Goal: Information Seeking & Learning: Check status

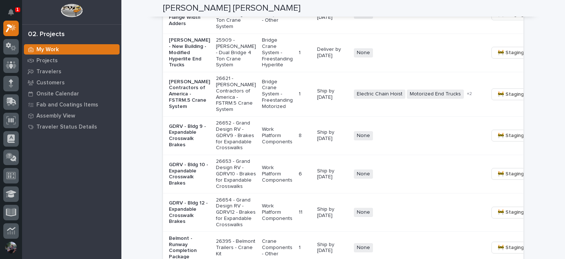
scroll to position [844, 0]
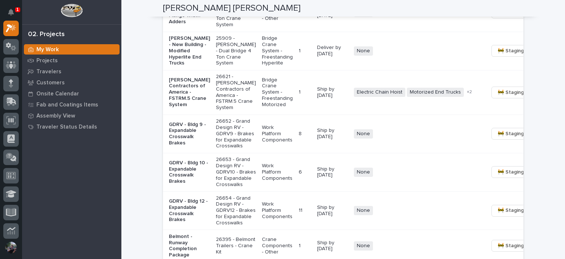
click at [185, 108] on p "[PERSON_NAME] Contractors of America - FSTRM.5 Crane System" at bounding box center [189, 92] width 41 height 31
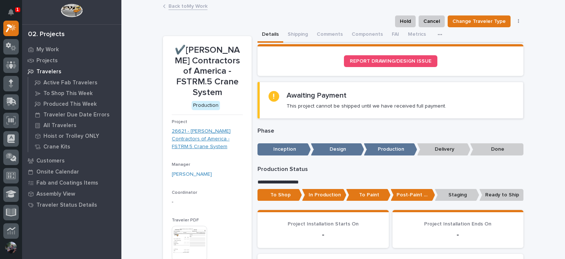
click at [204, 135] on link "26621 - [PERSON_NAME] Contractors of America - FSTRM.5 Crane System" at bounding box center [207, 138] width 71 height 23
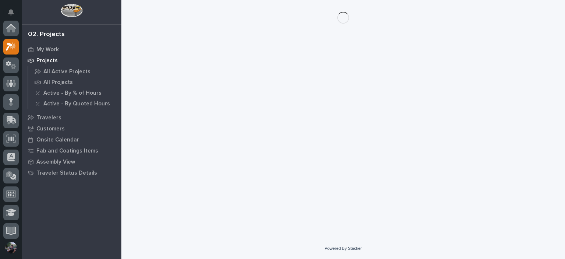
scroll to position [18, 0]
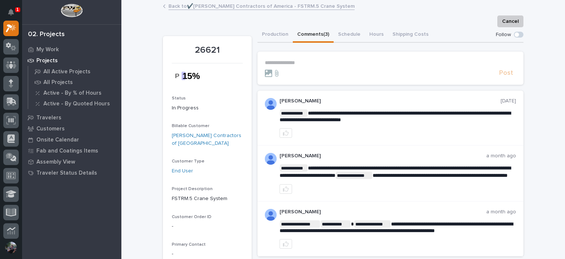
click at [317, 33] on button "Comments (3)" at bounding box center [313, 34] width 41 height 15
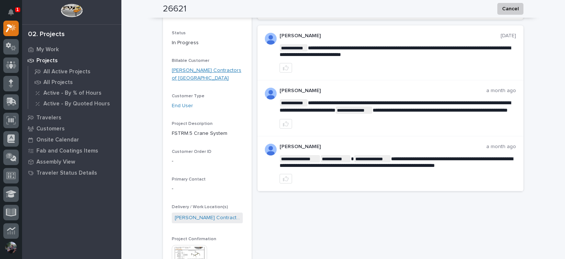
scroll to position [66, 0]
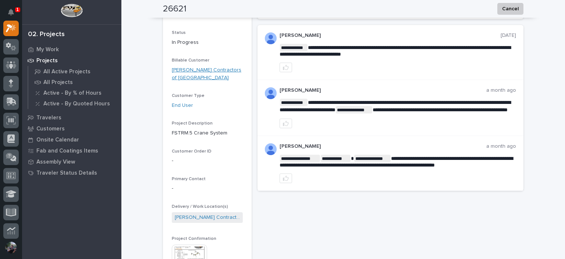
click at [223, 139] on div "Project Description FSTRM.5 Crane System" at bounding box center [207, 132] width 71 height 22
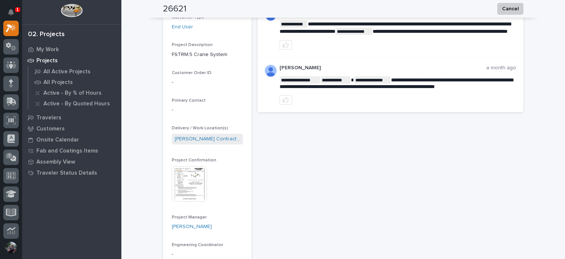
click at [179, 179] on img at bounding box center [189, 183] width 35 height 35
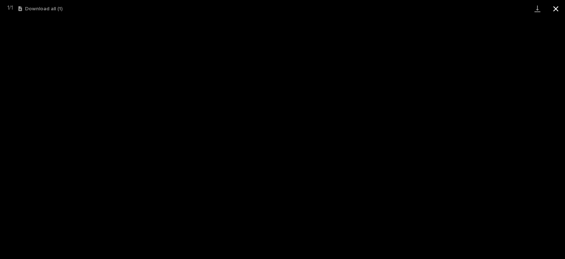
click at [555, 9] on button "Close gallery" at bounding box center [556, 8] width 18 height 17
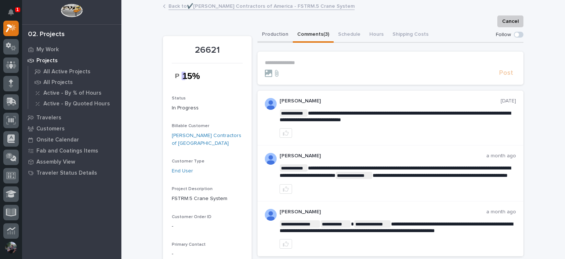
click at [273, 40] on button "Production" at bounding box center [275, 34] width 35 height 15
click at [315, 33] on button "Comments (3)" at bounding box center [313, 34] width 41 height 15
click at [190, 8] on link "Back to ✔️[PERSON_NAME] Contractors of America - FSTRM.5 Crane System" at bounding box center [262, 5] width 186 height 8
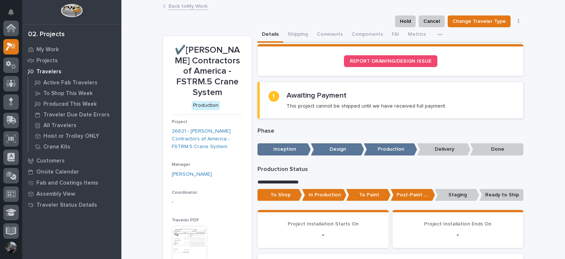
scroll to position [18, 0]
click at [186, 7] on link "Back to My Work" at bounding box center [188, 5] width 39 height 8
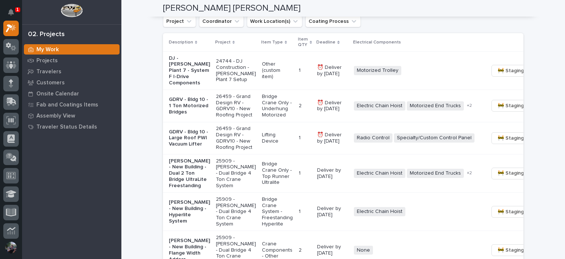
scroll to position [613, 0]
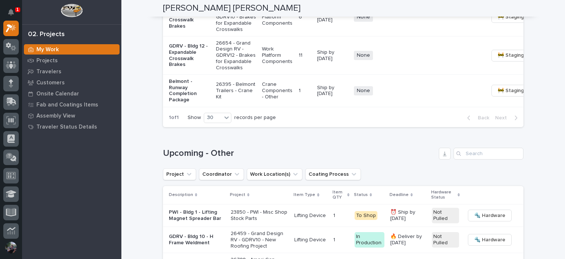
scroll to position [1006, 0]
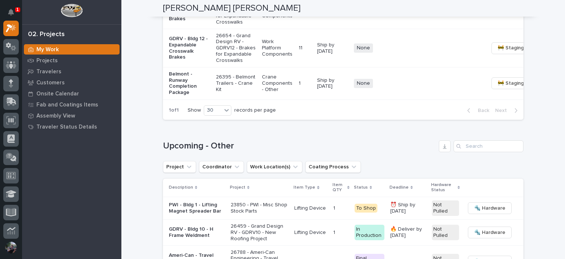
click at [187, 96] on p "Belmont - Runway Completion Package" at bounding box center [189, 83] width 41 height 25
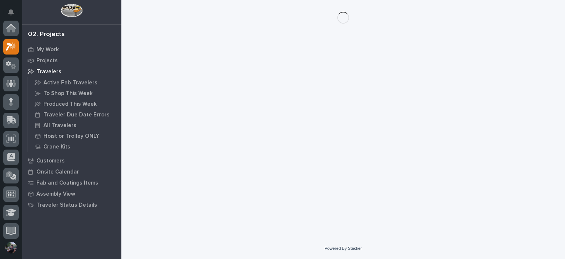
scroll to position [18, 0]
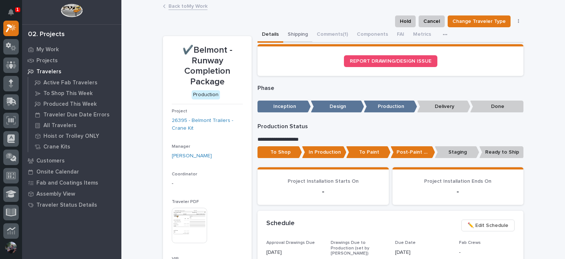
click at [299, 39] on button "Shipping" at bounding box center [297, 34] width 29 height 15
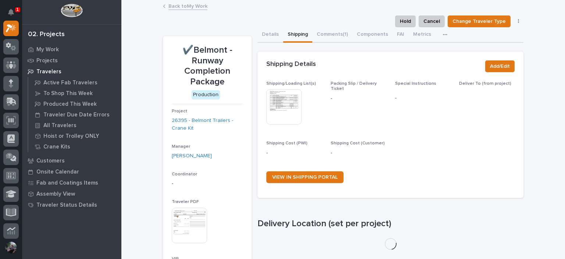
click at [286, 97] on img at bounding box center [283, 106] width 35 height 35
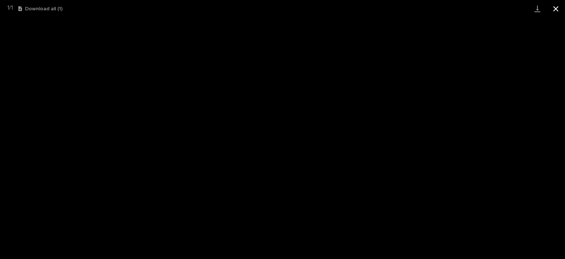
click at [562, 13] on button "Close gallery" at bounding box center [556, 8] width 18 height 17
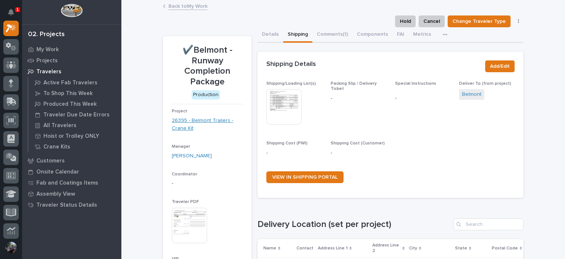
click at [191, 123] on link "26395 - Belmont Trailers - Crane Kit" at bounding box center [207, 124] width 71 height 15
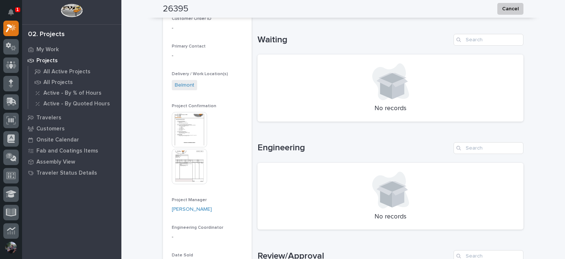
scroll to position [196, 0]
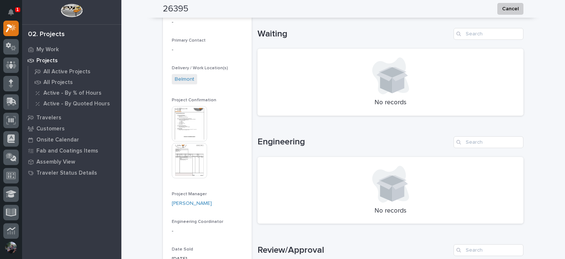
click at [192, 137] on img at bounding box center [189, 123] width 35 height 35
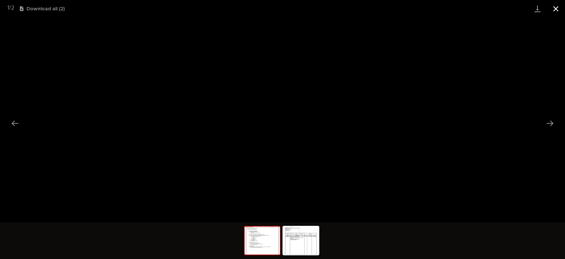
click at [557, 6] on button "Close gallery" at bounding box center [556, 8] width 18 height 17
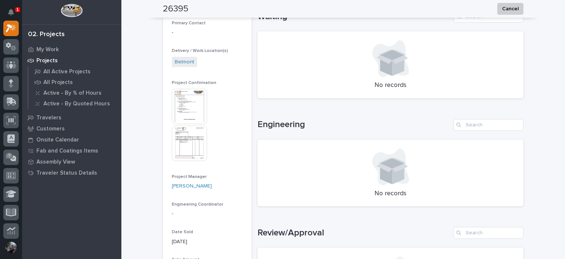
scroll to position [221, 0]
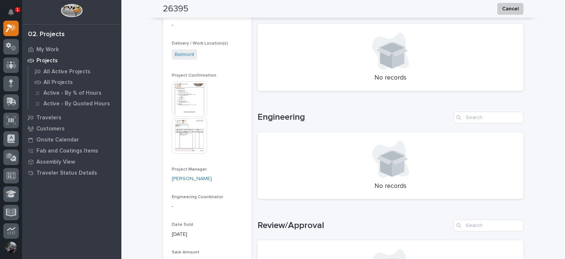
click at [197, 138] on img at bounding box center [189, 135] width 35 height 35
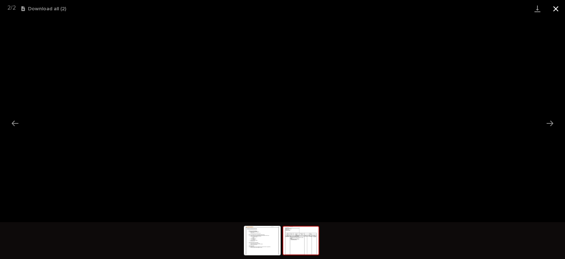
click at [550, 7] on button "Close gallery" at bounding box center [556, 8] width 18 height 17
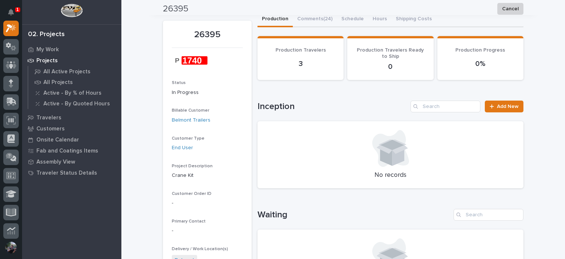
scroll to position [0, 0]
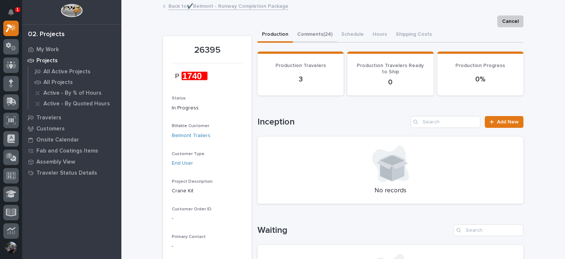
click at [316, 34] on button "Comments (24)" at bounding box center [315, 34] width 44 height 15
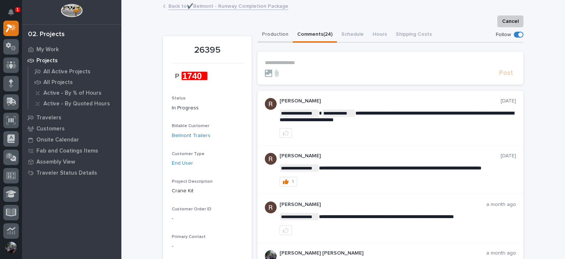
click at [275, 27] on button "Production" at bounding box center [275, 34] width 35 height 15
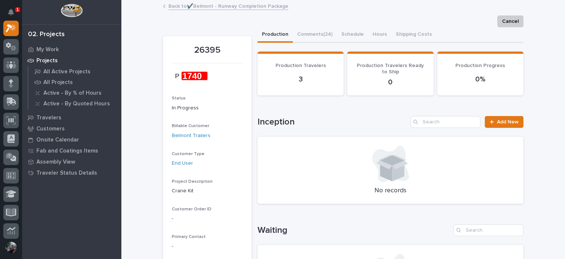
click at [205, 5] on link "Back to ✔️Belmont - Runway Completion Package" at bounding box center [229, 5] width 120 height 8
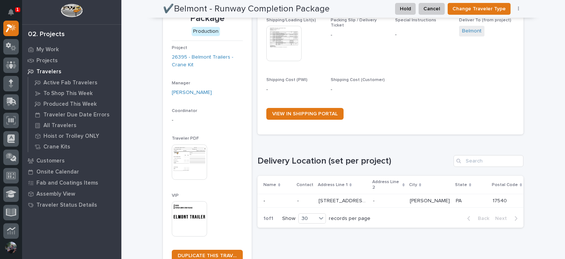
scroll to position [43, 0]
